Goal: Information Seeking & Learning: Check status

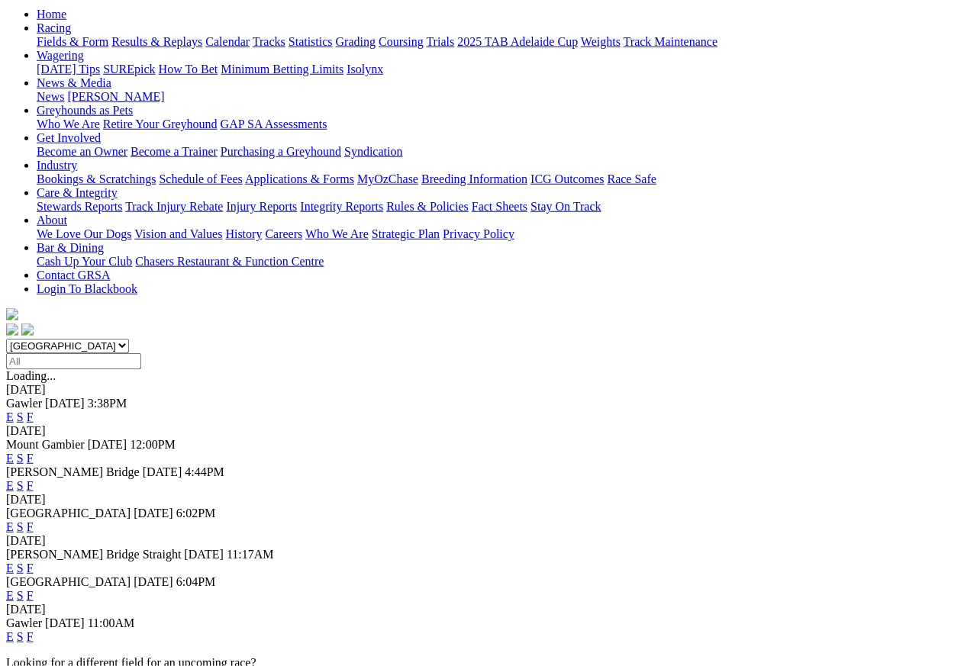
scroll to position [161, 0]
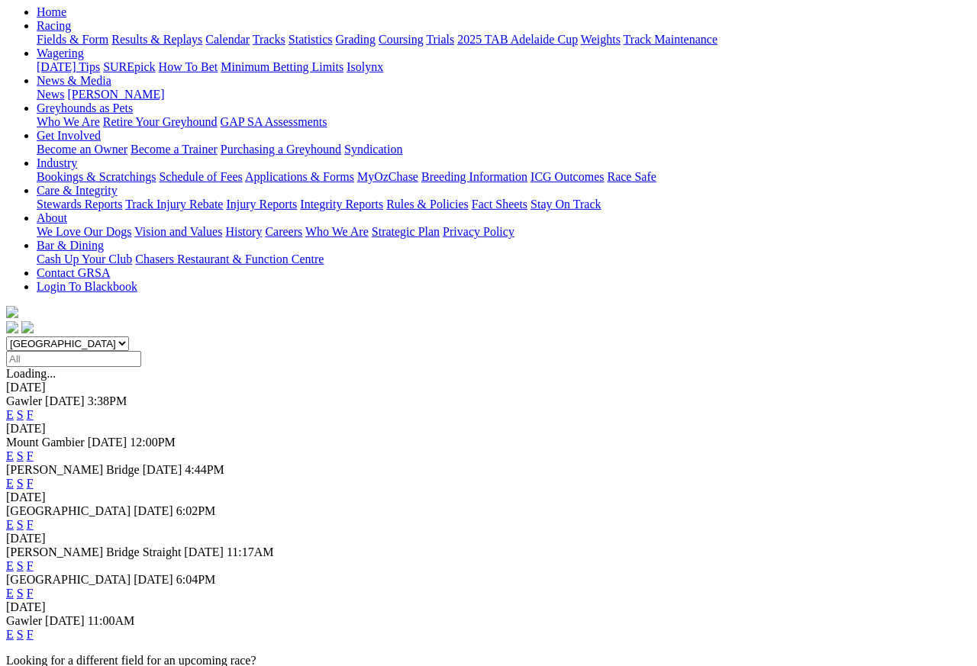
click at [34, 587] on link "F" at bounding box center [30, 593] width 7 height 13
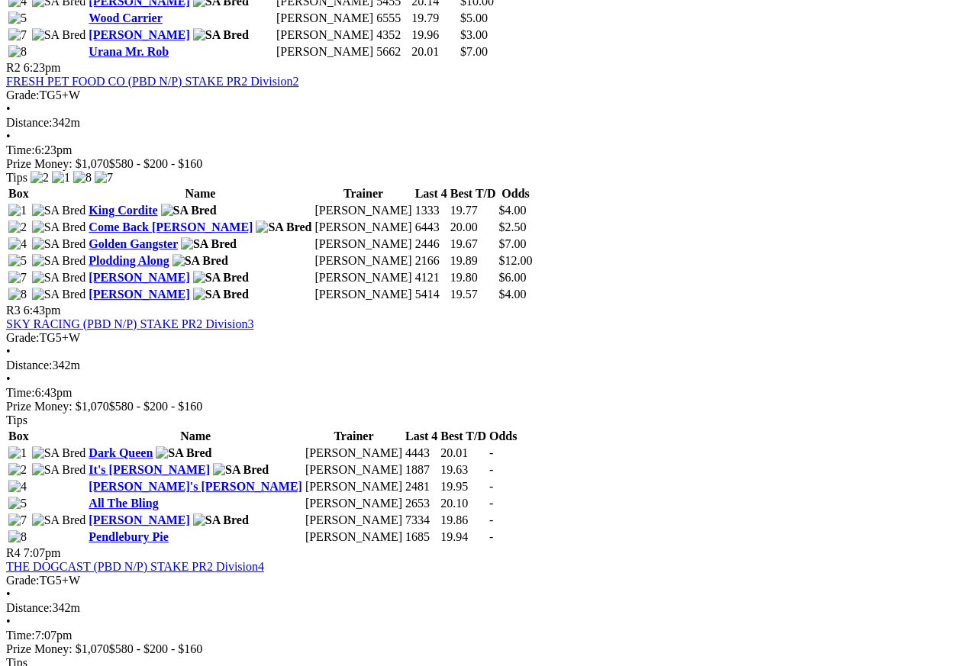
scroll to position [964, 0]
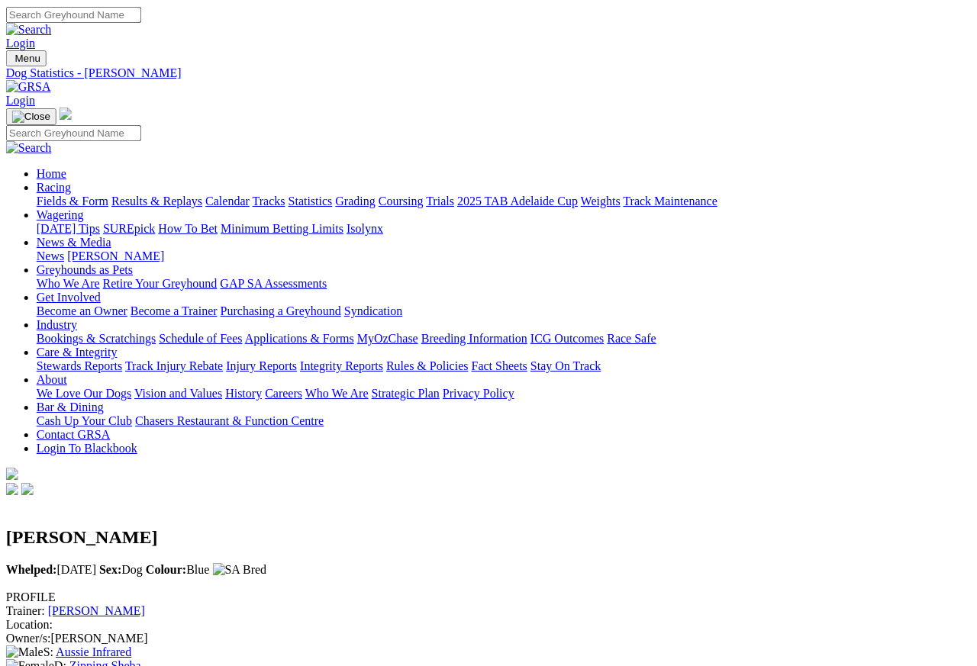
scroll to position [0, 35]
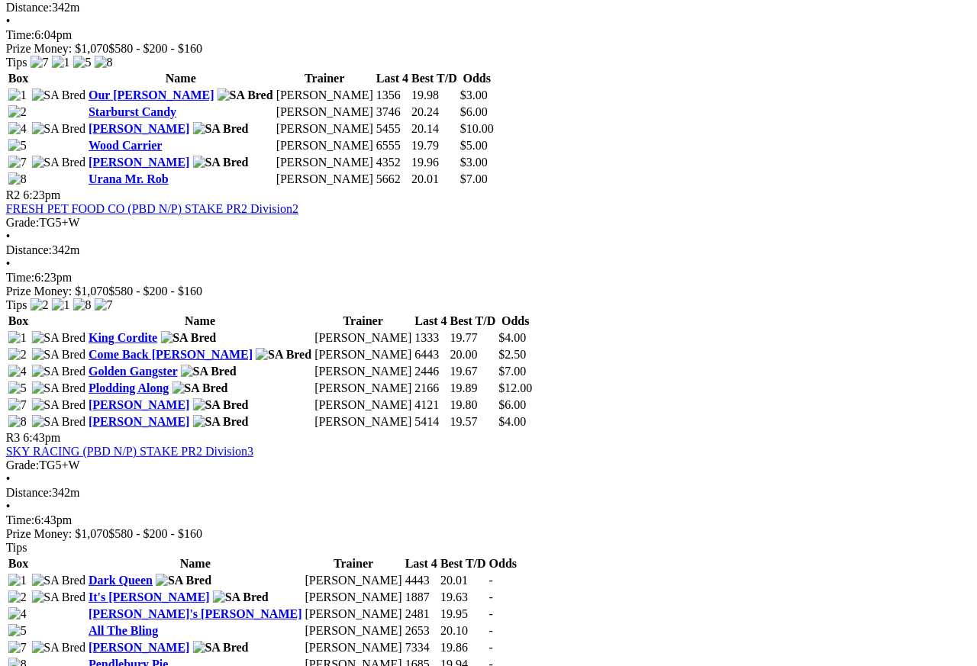
scroll to position [834, 4]
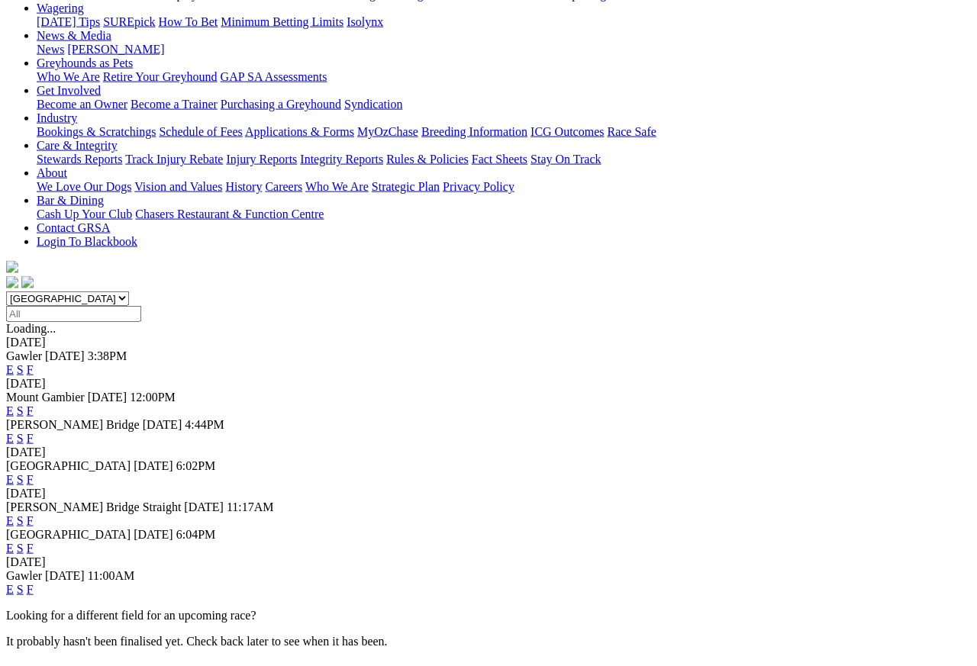
scroll to position [210, 0]
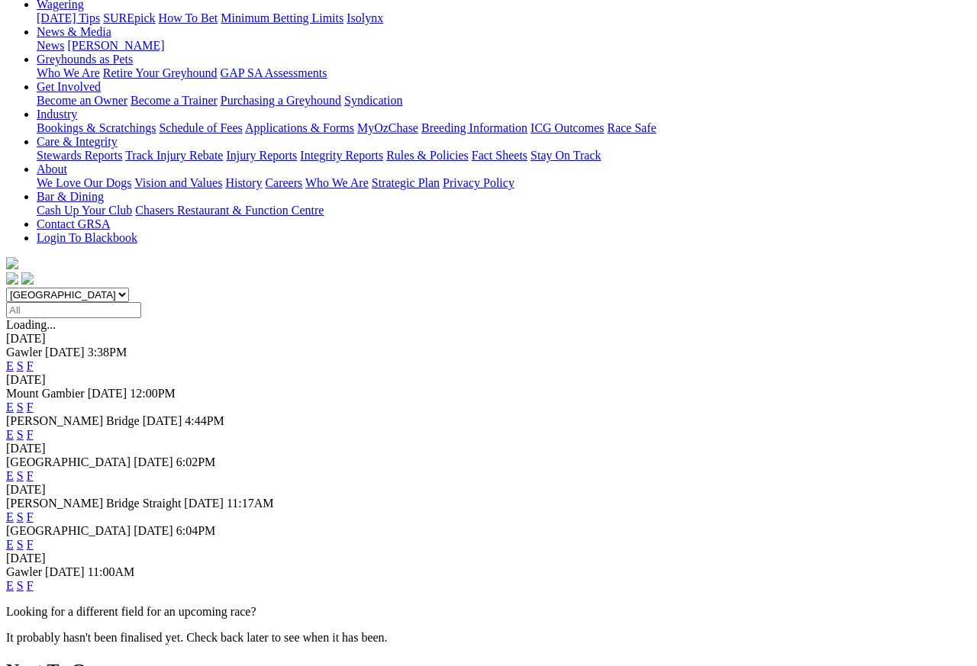
click at [34, 579] on link "F" at bounding box center [30, 585] width 7 height 13
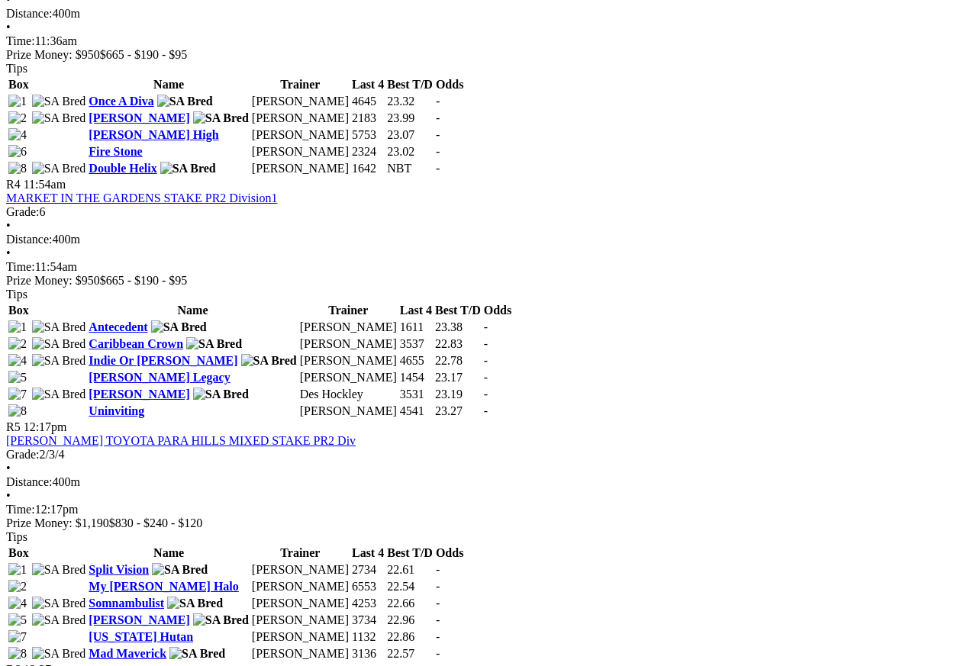
scroll to position [1308, 0]
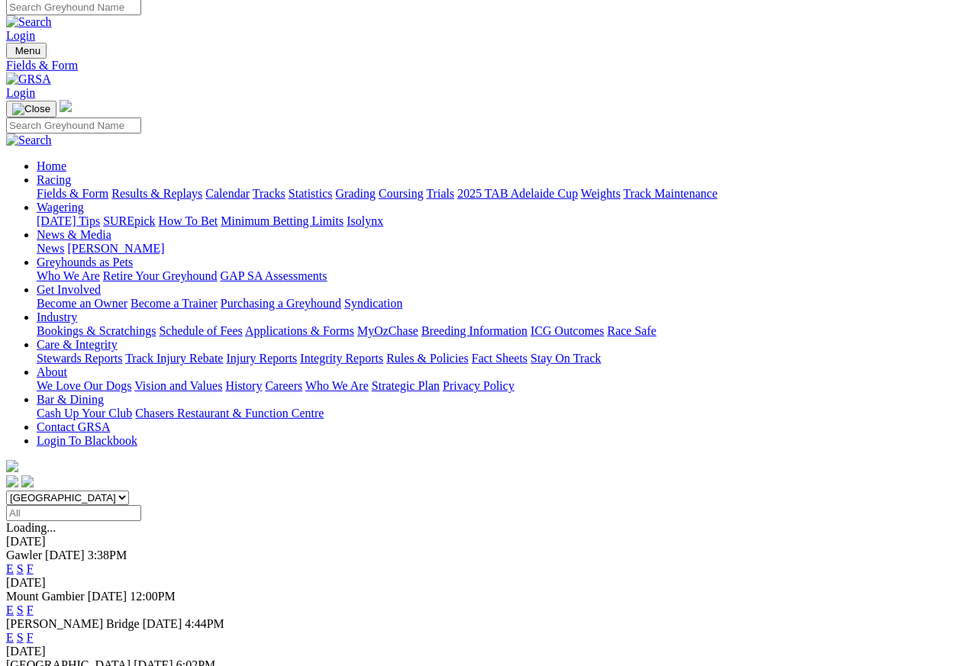
scroll to position [7, 0]
click at [196, 187] on link "Results & Replays" at bounding box center [156, 193] width 91 height 13
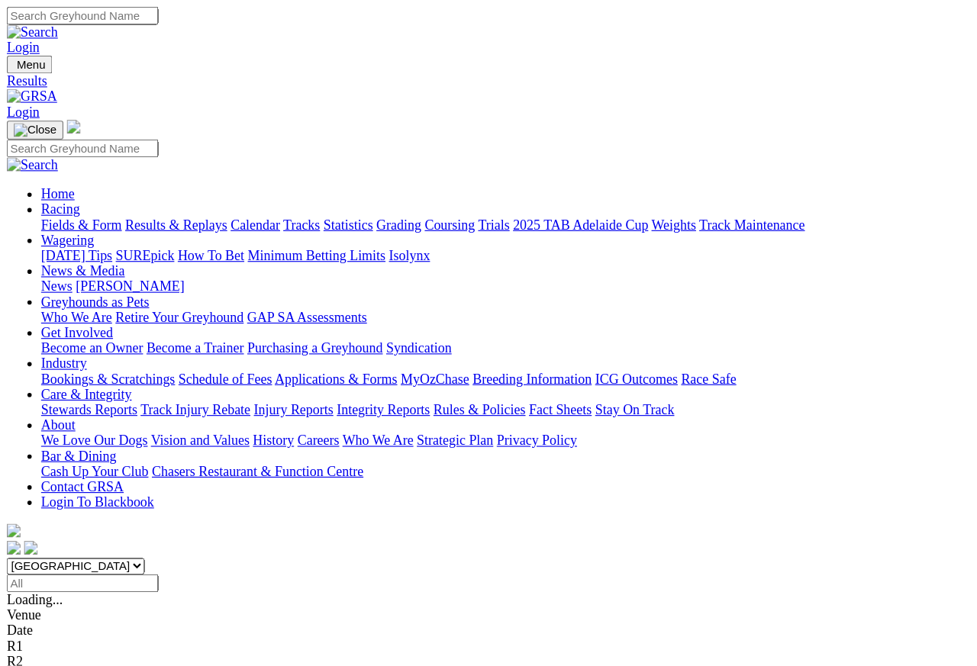
scroll to position [7, 0]
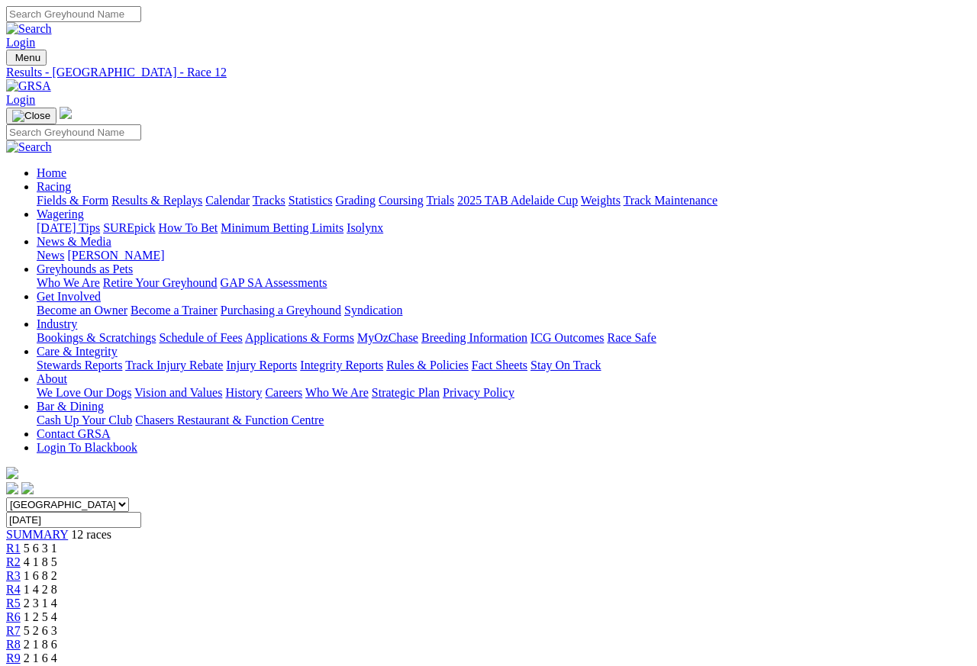
scroll to position [7, 0]
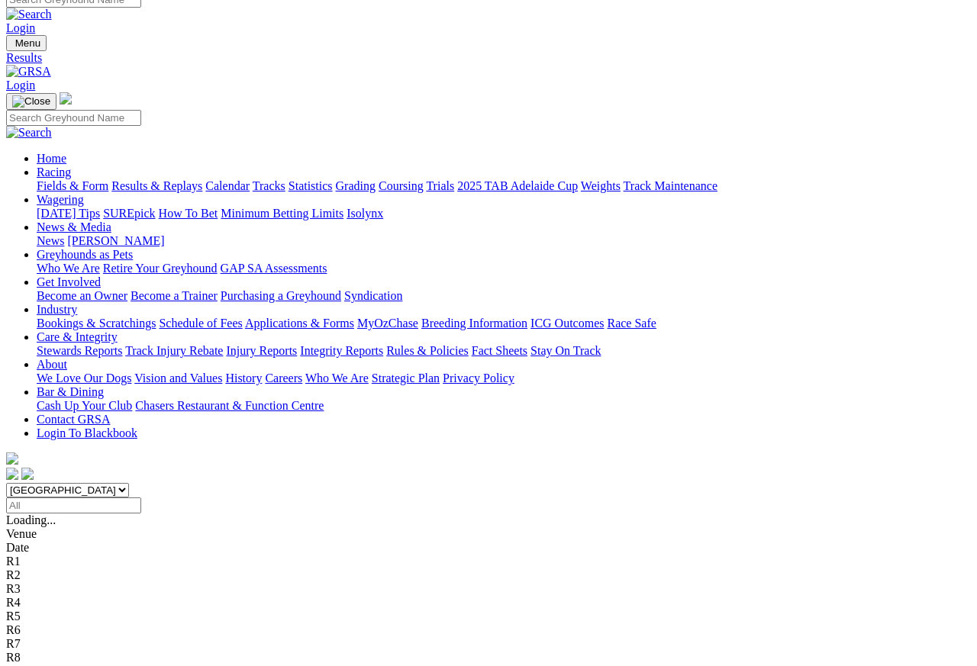
scroll to position [14, 0]
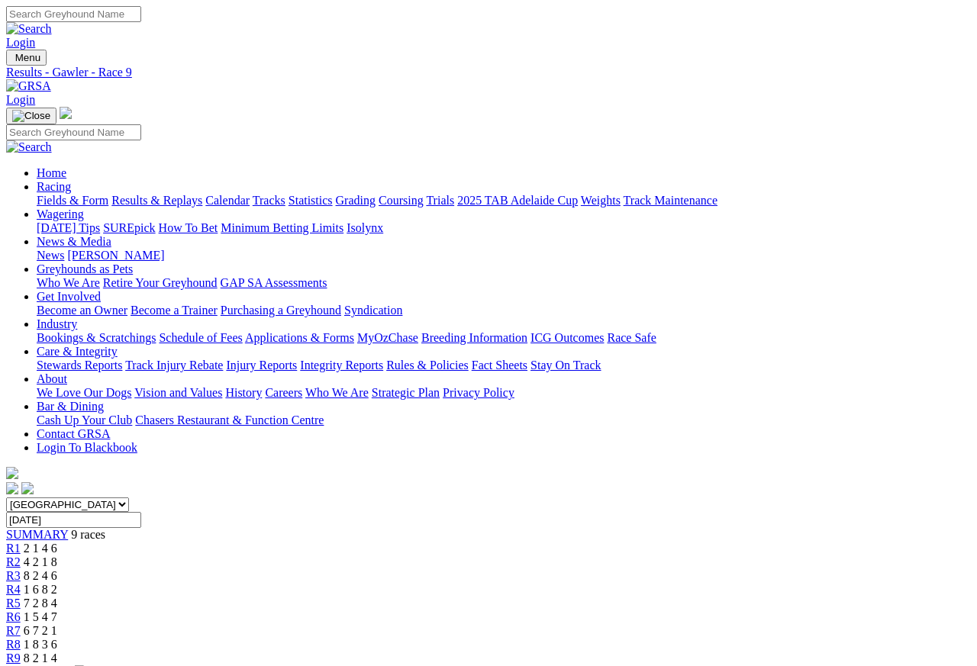
scroll to position [7, 0]
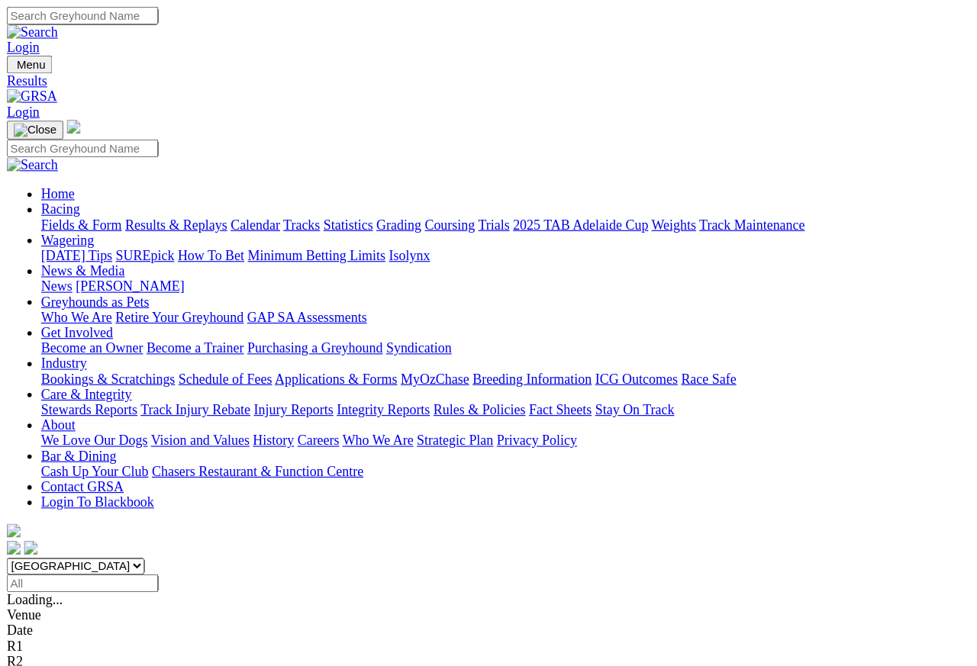
scroll to position [14, 0]
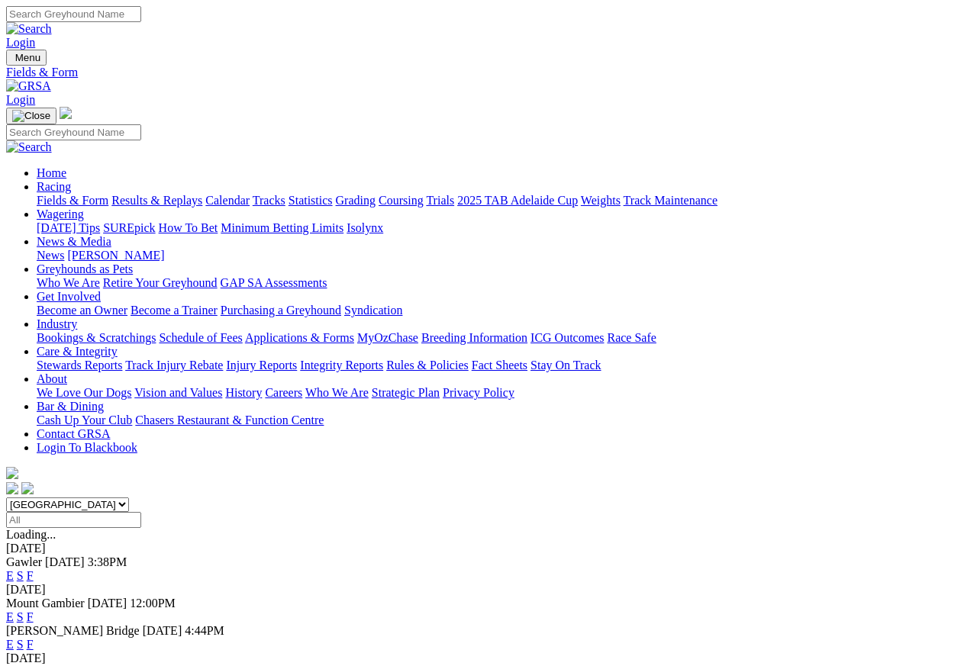
scroll to position [7, 0]
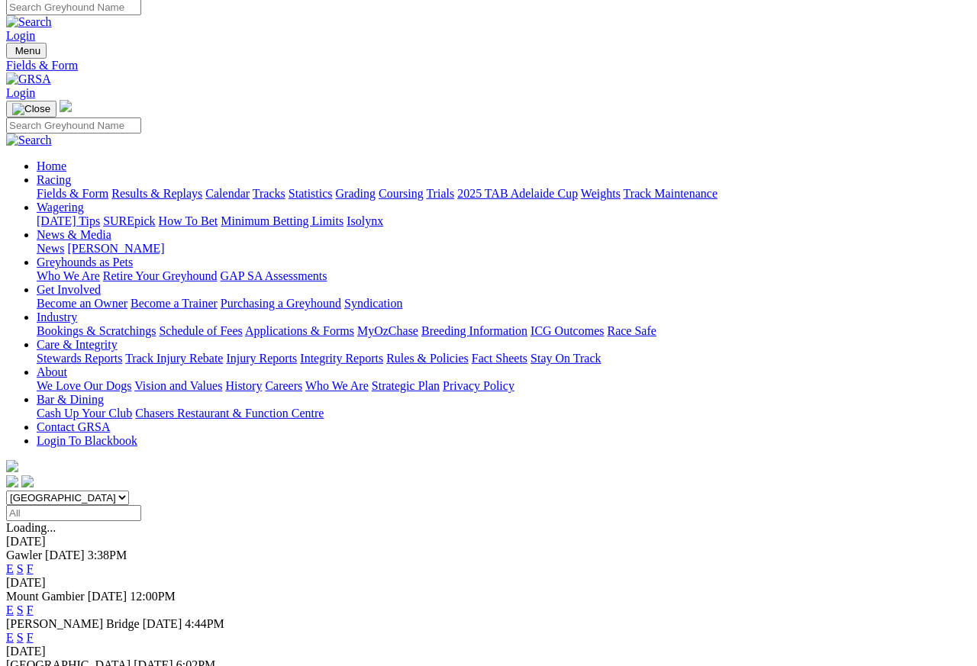
click at [118, 338] on link "Care & Integrity" at bounding box center [77, 344] width 81 height 13
click at [383, 352] on link "Integrity Reports" at bounding box center [341, 358] width 83 height 13
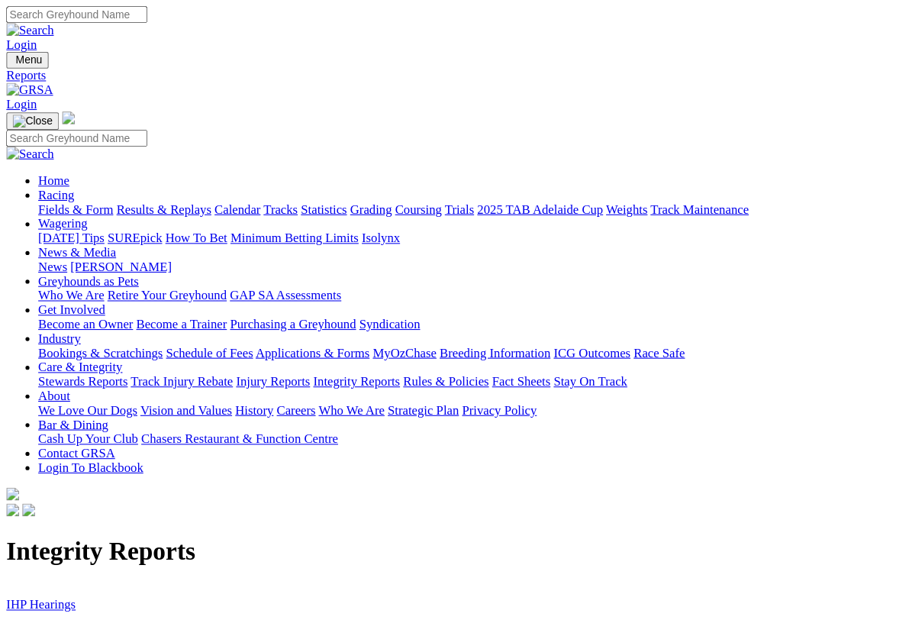
scroll to position [2, 0]
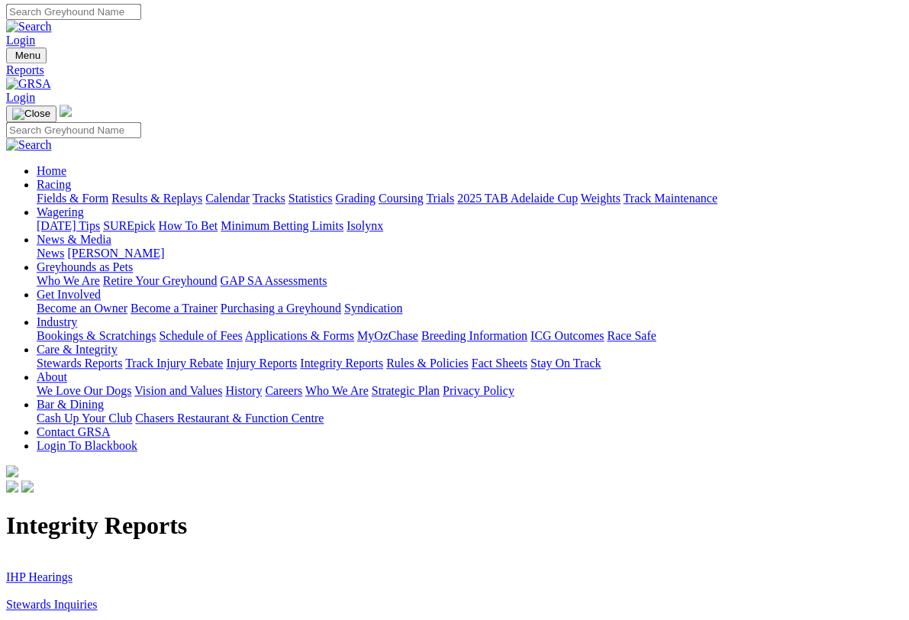
click at [89, 593] on link "Stewards Inquiries" at bounding box center [52, 604] width 92 height 13
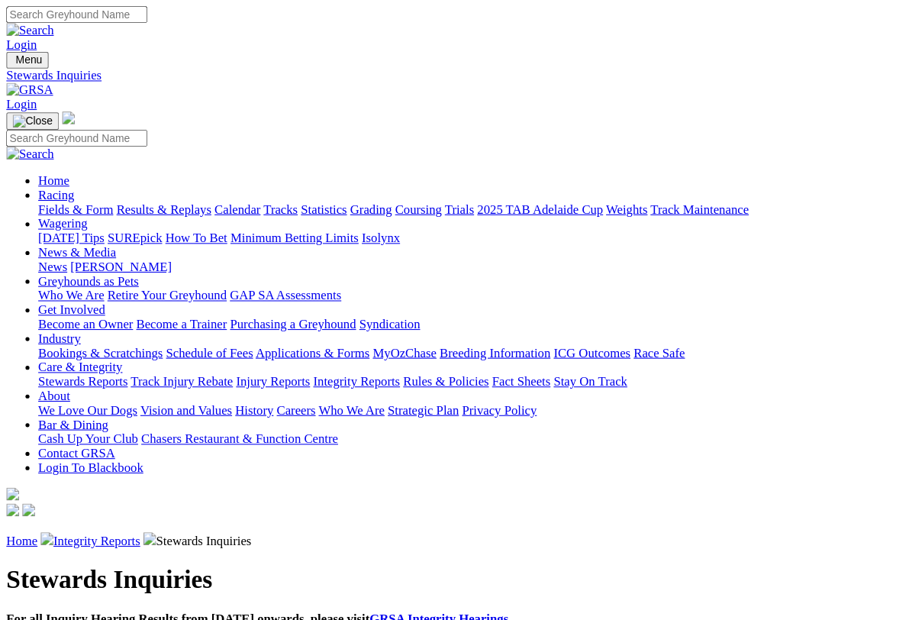
scroll to position [2, 0]
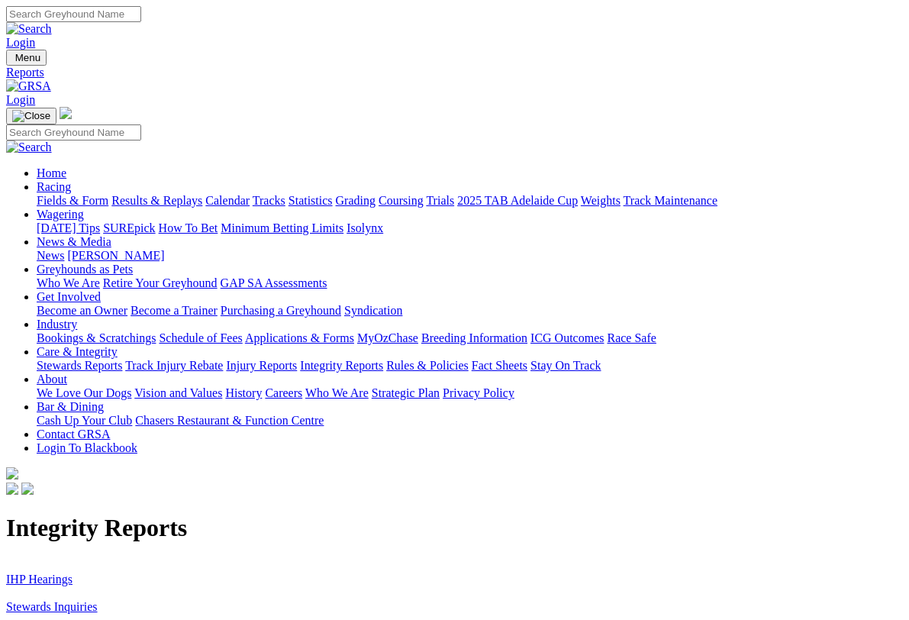
scroll to position [2, 0]
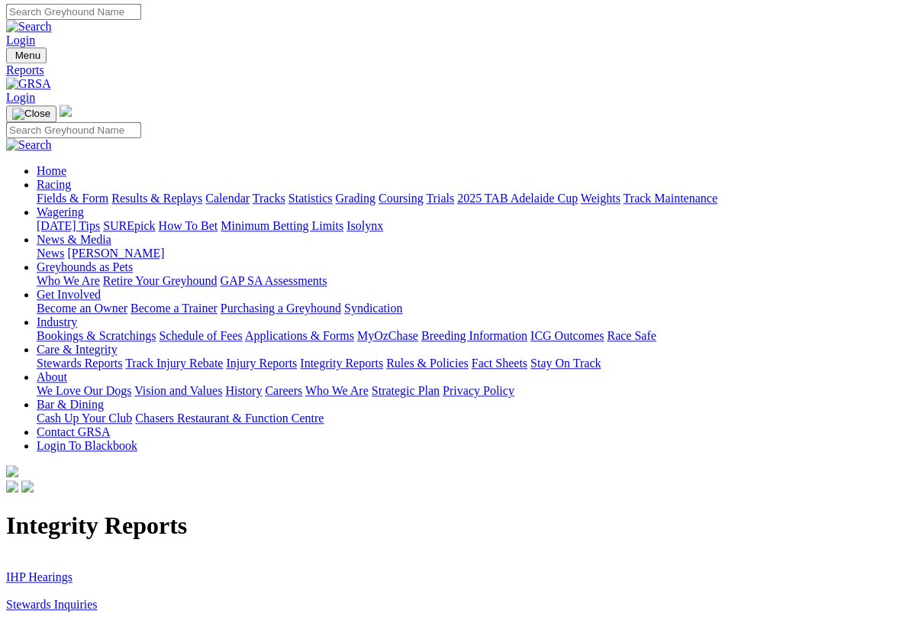
click at [47, 570] on link "IHP Hearings" at bounding box center [39, 576] width 66 height 13
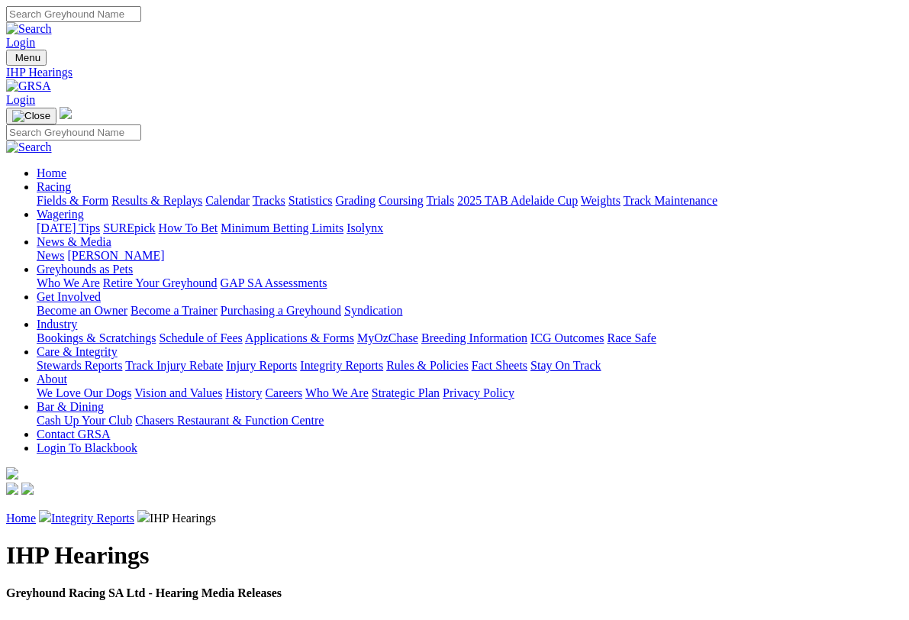
scroll to position [2, 0]
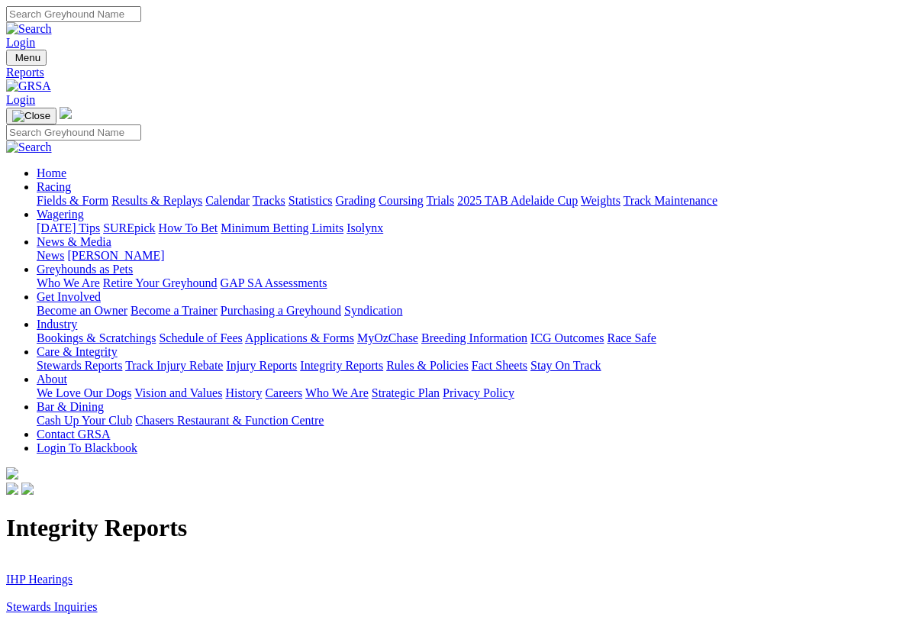
scroll to position [2, 0]
